Goal: Task Accomplishment & Management: Complete application form

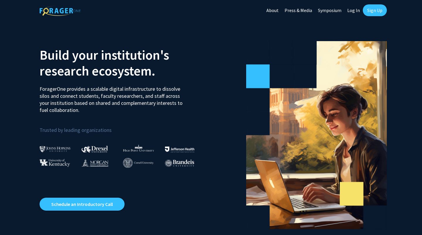
click at [352, 12] on link "Log In" at bounding box center [354, 10] width 18 height 21
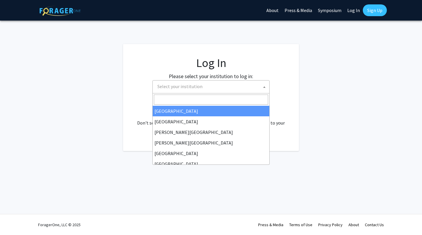
click at [230, 93] on span "Select your institution" at bounding box center [211, 86] width 117 height 13
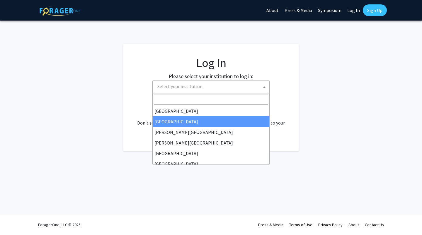
scroll to position [205, 0]
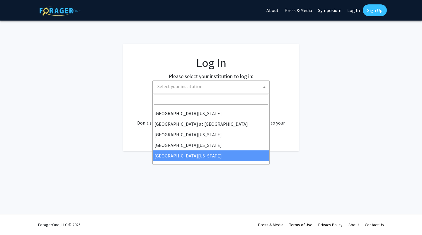
select select "33"
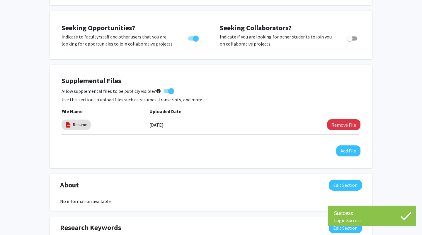
scroll to position [100, 0]
click at [351, 149] on button "Add File" at bounding box center [349, 150] width 24 height 11
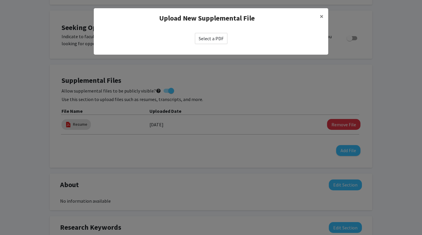
click at [214, 38] on label "Select a PDF" at bounding box center [211, 38] width 33 height 11
click at [0, 0] on input "Select a PDF" at bounding box center [0, 0] width 0 height 0
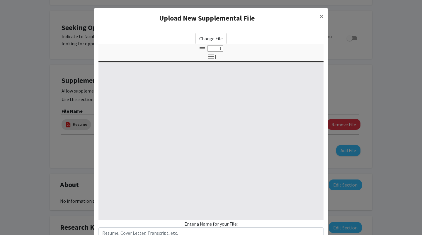
select select "custom"
type input "0"
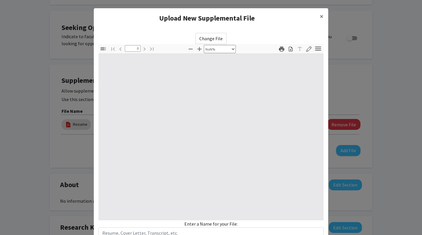
select select "auto"
type input "1"
select select "auto"
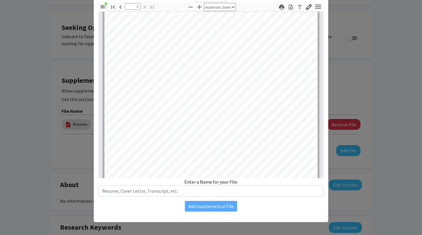
scroll to position [384, 0]
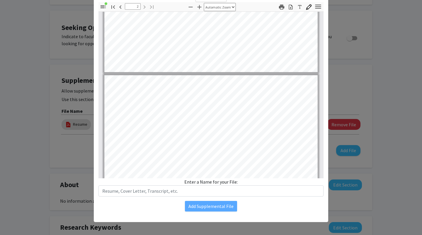
type input "1"
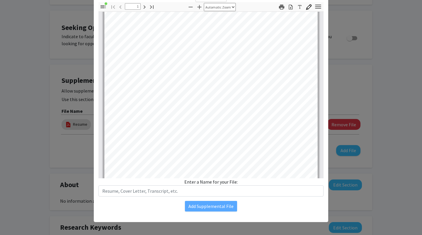
scroll to position [52, 0]
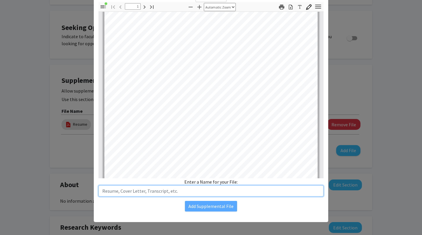
click at [160, 188] on input "text" at bounding box center [211, 190] width 225 height 11
type input "T"
type input "Transcript"
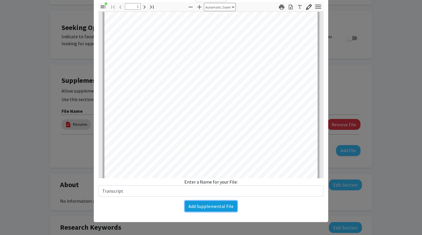
click at [208, 207] on button "Add Supplemental File" at bounding box center [211, 206] width 52 height 11
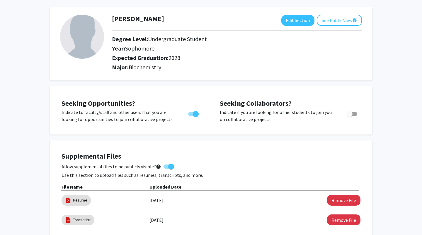
scroll to position [0, 0]
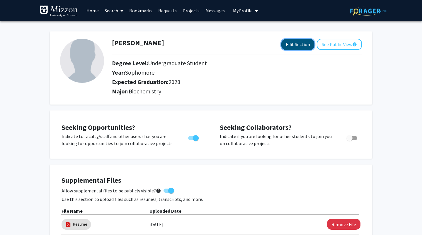
click at [296, 48] on button "Edit Section" at bounding box center [298, 44] width 33 height 11
select select "sophomore"
select select "2028"
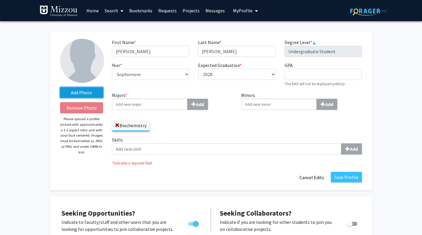
click at [88, 94] on label "Add Photo" at bounding box center [81, 92] width 43 height 11
click at [0, 0] on input "Add Photo" at bounding box center [0, 0] width 0 height 0
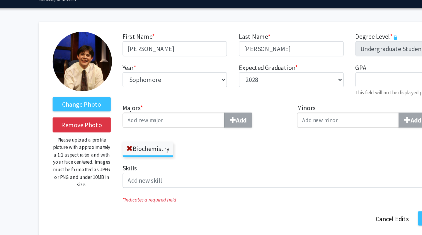
click at [84, 67] on img at bounding box center [82, 61] width 44 height 44
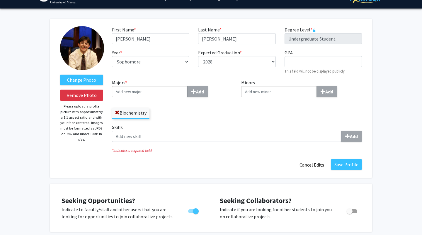
scroll to position [13, 0]
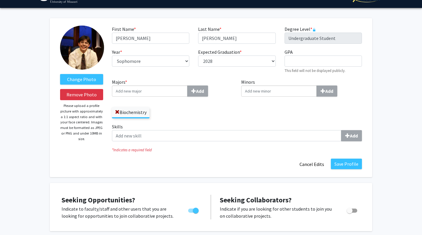
click at [91, 58] on img at bounding box center [82, 48] width 44 height 44
click at [62, 31] on div "Change Photo Remove Photo Please upload a profile picture with approximately a …" at bounding box center [82, 98] width 52 height 144
click at [81, 79] on label "Change Photo" at bounding box center [81, 79] width 43 height 11
click at [0, 0] on input "Change Photo" at bounding box center [0, 0] width 0 height 0
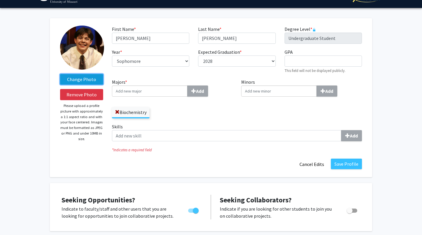
click at [82, 75] on label "Change Photo" at bounding box center [81, 79] width 43 height 11
click at [0, 0] on input "Change Photo" at bounding box center [0, 0] width 0 height 0
click at [79, 80] on label "Change Photo" at bounding box center [81, 79] width 43 height 11
click at [0, 0] on input "Change Photo" at bounding box center [0, 0] width 0 height 0
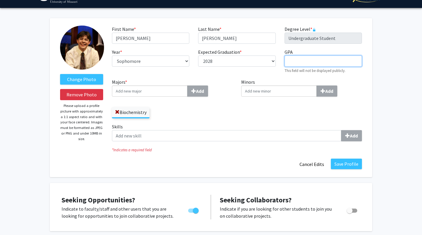
click at [295, 61] on input "GPA required" at bounding box center [323, 60] width 77 height 11
click at [305, 48] on div "First Name * required [PERSON_NAME] Last Name * required [PERSON_NAME] Degree L…" at bounding box center [237, 52] width 259 height 53
click at [310, 59] on input "GPA required" at bounding box center [323, 60] width 77 height 11
type input "4.00"
click at [356, 94] on div "Add" at bounding box center [301, 90] width 121 height 11
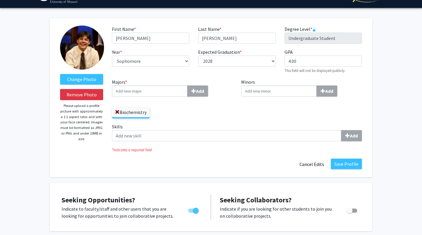
click at [317, 94] on input "Minors Add" at bounding box center [279, 90] width 76 height 11
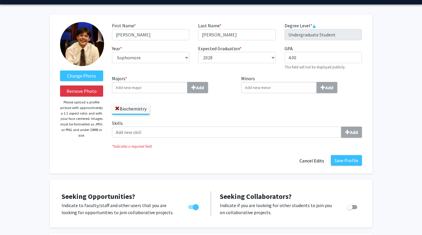
scroll to position [20, 0]
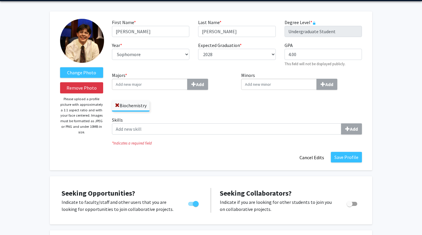
click at [182, 105] on div "Biochemistry" at bounding box center [172, 102] width 121 height 17
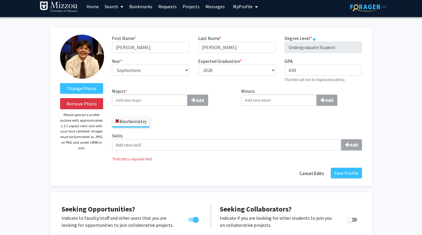
scroll to position [0, 0]
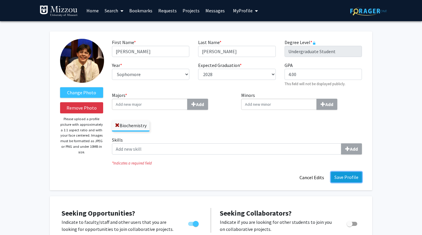
click at [344, 177] on button "Save Profile" at bounding box center [346, 177] width 31 height 11
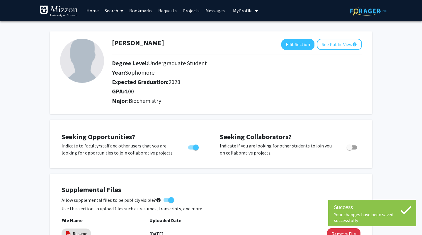
scroll to position [27, 0]
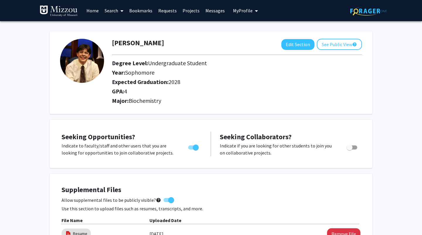
click at [136, 8] on link "Bookmarks" at bounding box center [140, 10] width 29 height 21
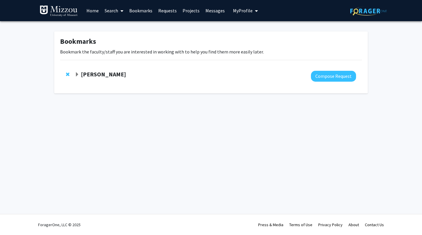
click at [115, 9] on link "Search" at bounding box center [114, 10] width 25 height 21
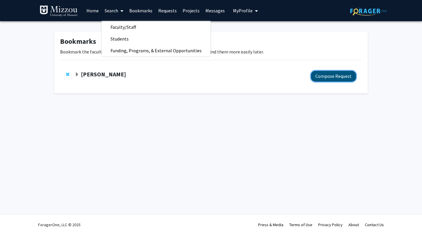
click at [332, 74] on button "Compose Request" at bounding box center [333, 76] width 45 height 11
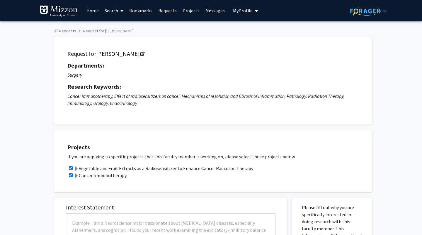
checkbox input "true"
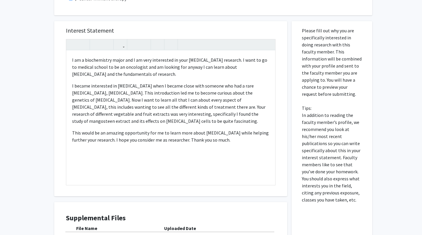
scroll to position [177, 0]
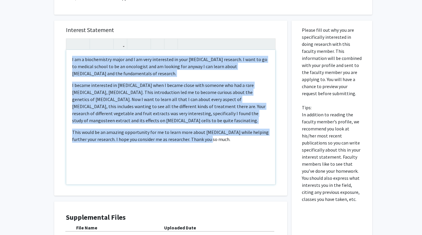
drag, startPoint x: 221, startPoint y: 142, endPoint x: 8, endPoint y: 30, distance: 241.0
click at [66, 50] on div "I am a biochemistry major and I am very interested in your cancer research. I w…" at bounding box center [170, 117] width 209 height 134
copy div "I am a biochemistry major and I am very interested in your cancer research. I w…"
click at [142, 118] on p "I became interested in genetic diseases when I became close with someone who ha…" at bounding box center [170, 103] width 197 height 42
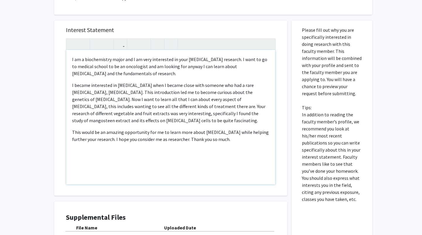
click at [126, 94] on p "I became interested in genetic diseases when I became close with someone who ha…" at bounding box center [170, 103] width 197 height 42
click at [121, 91] on p "I became interested in genetic diseases when I became close with someone who ha…" at bounding box center [170, 103] width 197 height 42
click at [123, 115] on p "I became interested in genetic diseases when I became close with someone who ha…" at bounding box center [170, 103] width 197 height 42
click at [177, 115] on p "I became interested in genetic diseases when I became close with someone who ha…" at bounding box center [170, 103] width 197 height 42
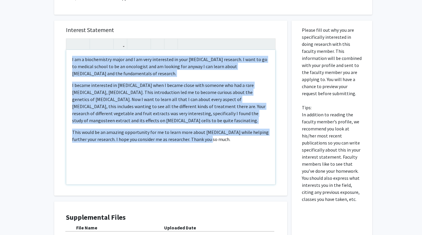
drag, startPoint x: 222, startPoint y: 143, endPoint x: 50, endPoint y: 42, distance: 199.8
click at [66, 50] on div "I am a biochemistry major and I am very interested in your cancer research. I w…" at bounding box center [170, 117] width 209 height 134
copy div "I am a biochemistry major and I am very interested in your cancer research. I w…"
click at [123, 61] on p "I am a biochemistry major and I am very interested in your cancer research. I w…" at bounding box center [170, 66] width 197 height 21
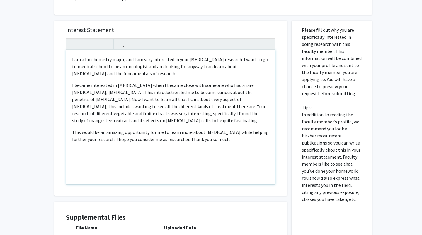
click at [169, 67] on p "I am a biochemistry major, and I am very interested in your cancer research. I …" at bounding box center [170, 66] width 197 height 21
click at [207, 100] on p "I became interested in genetic diseases when I became close with someone who ha…" at bounding box center [170, 103] width 197 height 42
click at [104, 113] on p "I became interested in genetic diseases when I became close with someone who ha…" at bounding box center [170, 103] width 197 height 42
click at [142, 138] on p "This would be an amazing opportunity for me to learn more about cancer while he…" at bounding box center [170, 136] width 197 height 14
type textarea "<p>I am a biochemistry major, and I am very interested in your cancer research.…"
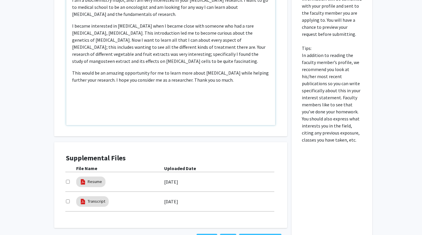
scroll to position [283, 0]
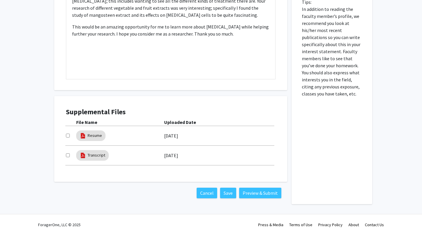
click at [68, 133] on input "checkbox" at bounding box center [68, 135] width 4 height 4
checkbox input "true"
click at [68, 149] on div "Transcript 09/16/2025" at bounding box center [171, 154] width 210 height 13
click at [68, 157] on div at bounding box center [71, 155] width 10 height 7
click at [68, 155] on input "checkbox" at bounding box center [68, 155] width 4 height 4
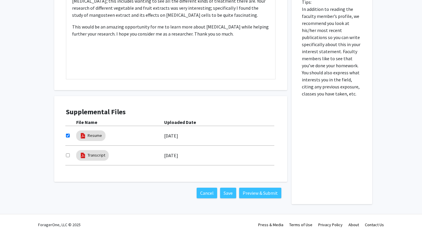
checkbox input "true"
click at [232, 191] on button "Save" at bounding box center [228, 192] width 16 height 11
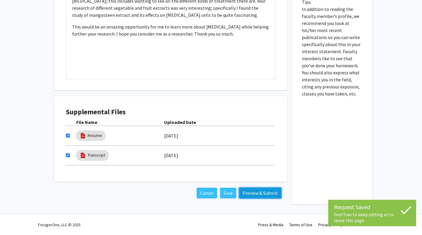
click at [252, 191] on button "Preview & Submit" at bounding box center [260, 192] width 42 height 11
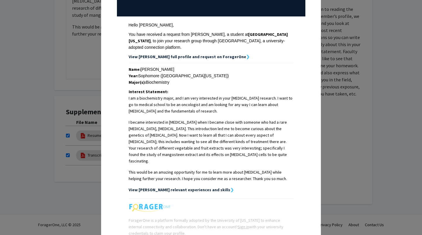
scroll to position [113, 0]
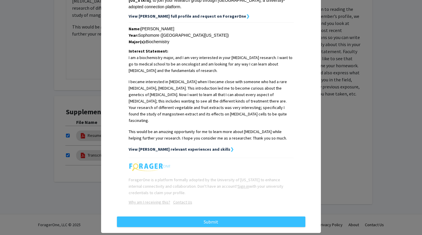
click at [203, 146] on strong "View Harrison's relevant experiences and skills" at bounding box center [180, 148] width 102 height 5
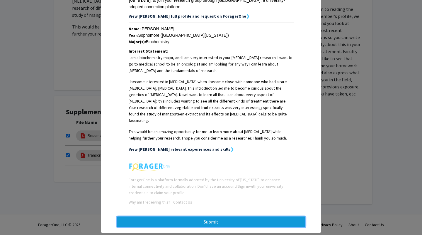
click at [205, 216] on button "Submit" at bounding box center [211, 221] width 189 height 11
